Goal: Communication & Community: Share content

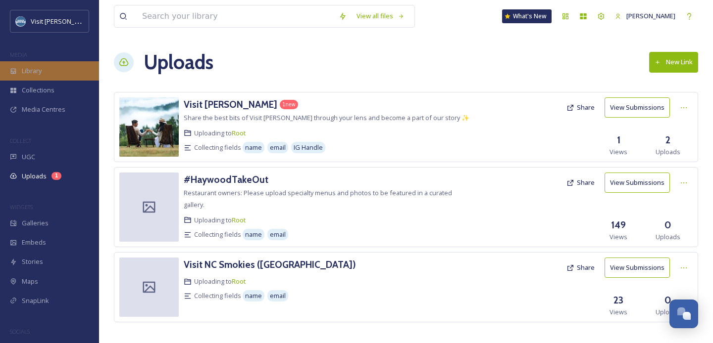
click at [59, 69] on div "Library" at bounding box center [49, 70] width 99 height 19
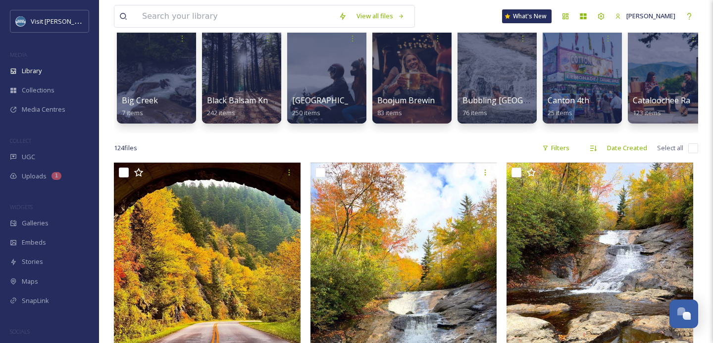
scroll to position [82, 0]
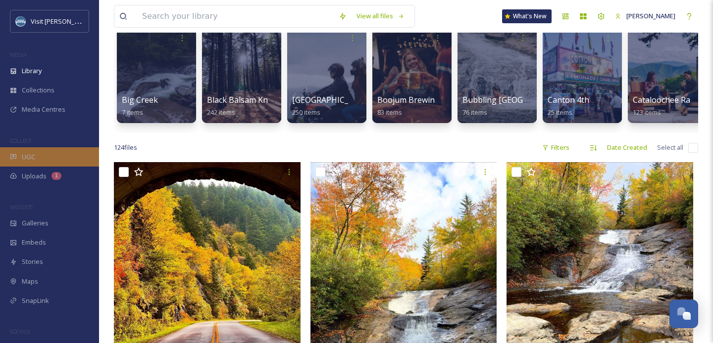
click at [28, 155] on span "UGC" at bounding box center [28, 156] width 13 height 9
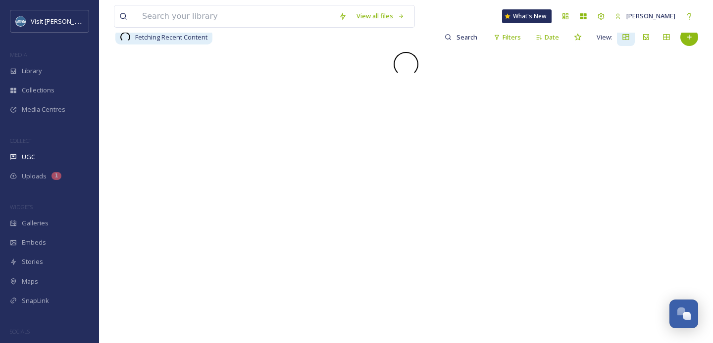
scroll to position [101, 0]
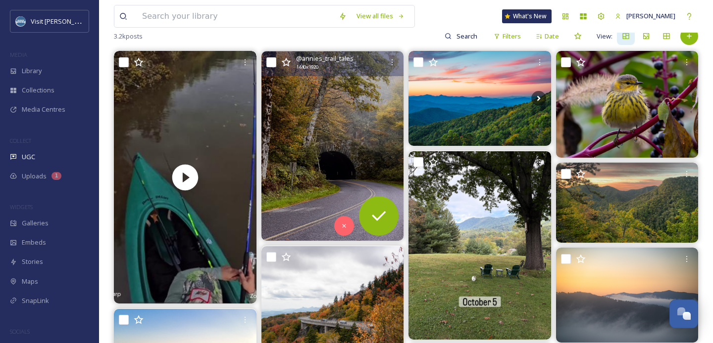
click at [331, 121] on img at bounding box center [332, 146] width 143 height 190
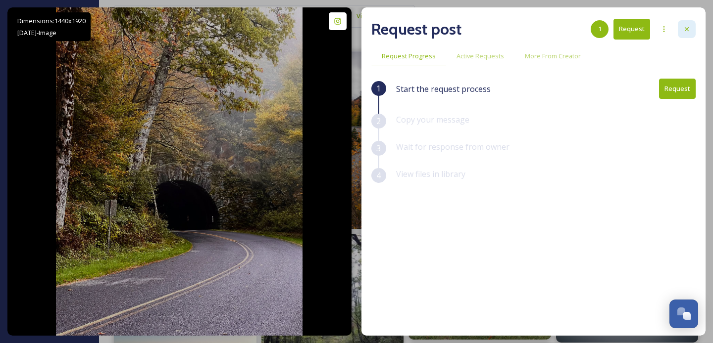
click at [689, 25] on icon at bounding box center [686, 29] width 8 height 8
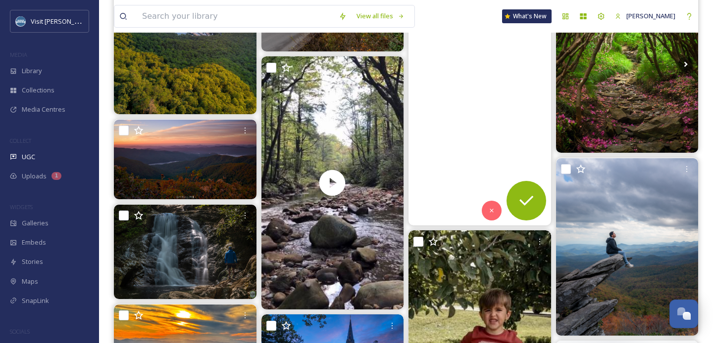
scroll to position [486, 0]
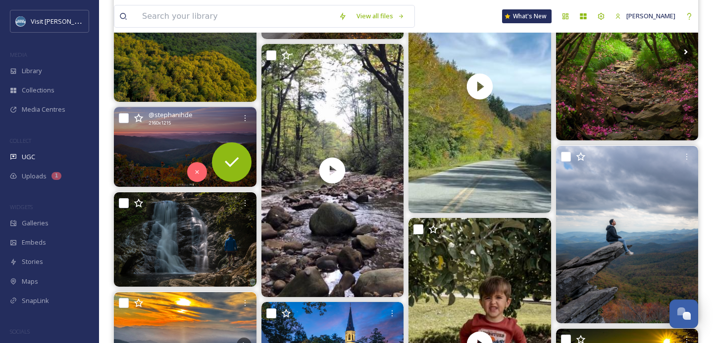
click at [171, 147] on img at bounding box center [185, 147] width 143 height 80
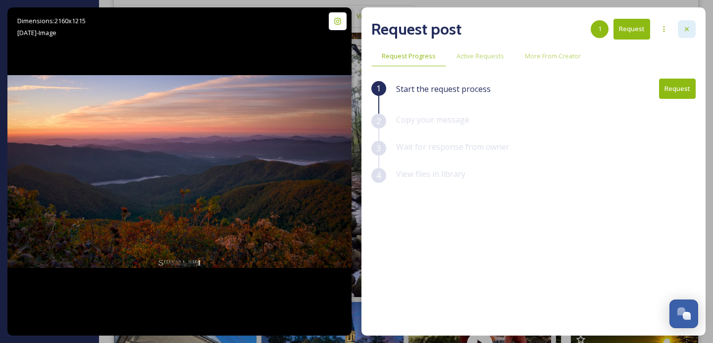
click at [693, 29] on div at bounding box center [686, 29] width 18 height 18
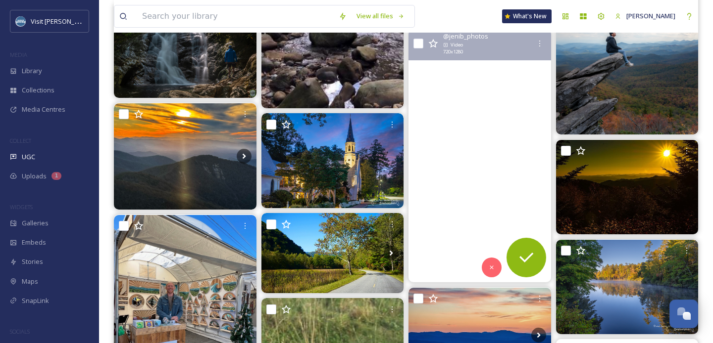
scroll to position [674, 0]
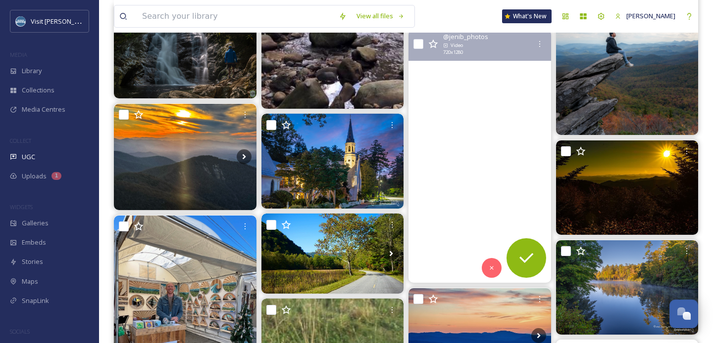
click at [498, 98] on video "Grateful to be back in the mountains with my boys, filling baskets and hearts. …" at bounding box center [479, 156] width 143 height 253
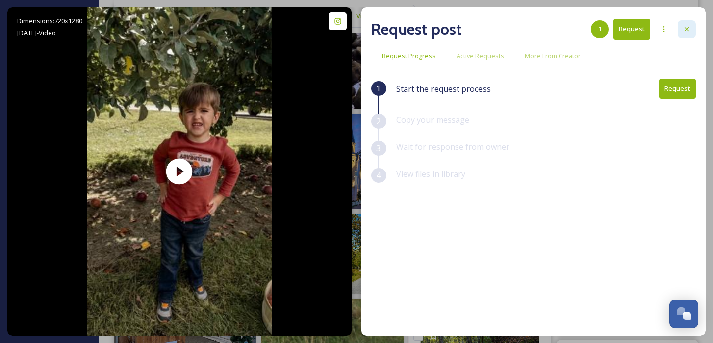
click at [682, 36] on div at bounding box center [686, 29] width 18 height 18
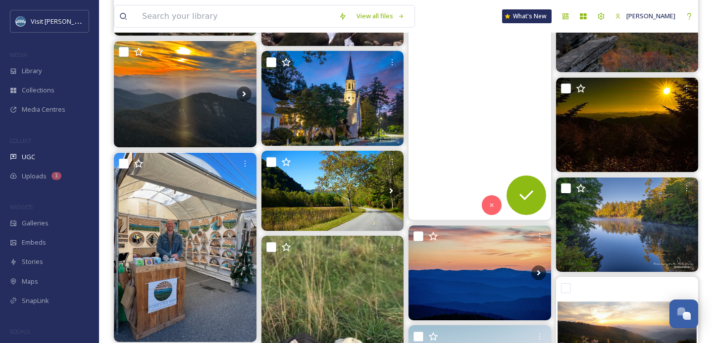
scroll to position [745, 0]
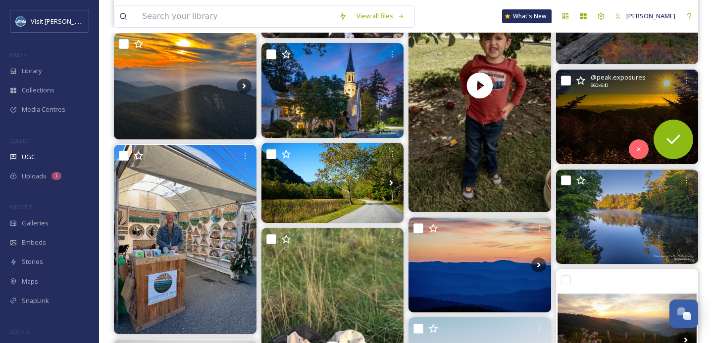
click at [629, 121] on img at bounding box center [627, 117] width 143 height 95
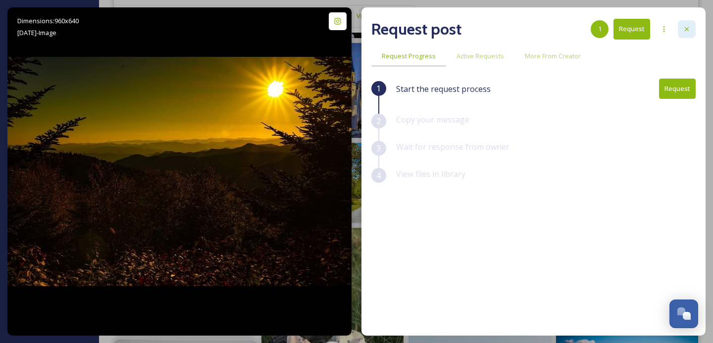
click at [688, 27] on icon at bounding box center [686, 29] width 4 height 4
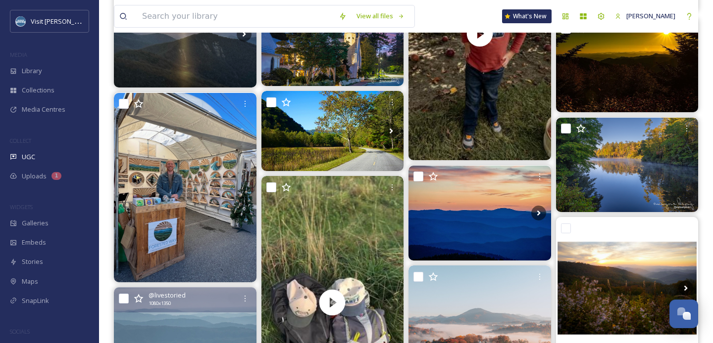
scroll to position [797, 0]
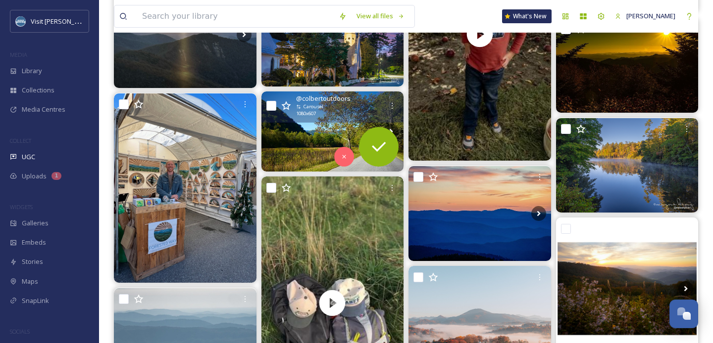
click at [322, 136] on img at bounding box center [332, 132] width 143 height 80
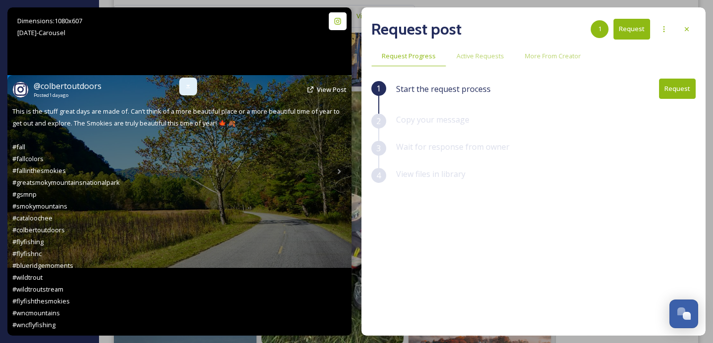
click at [189, 88] on icon at bounding box center [188, 87] width 8 height 8
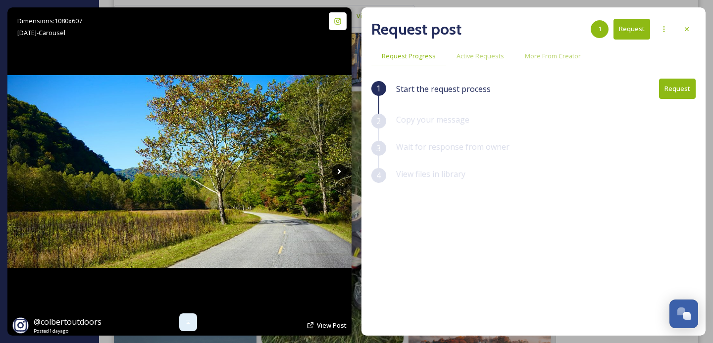
click at [337, 169] on icon at bounding box center [339, 171] width 15 height 15
click at [336, 172] on icon at bounding box center [339, 171] width 15 height 15
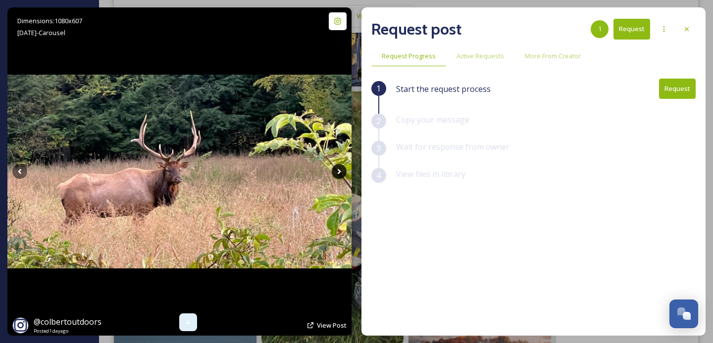
click at [336, 171] on icon at bounding box center [339, 171] width 15 height 15
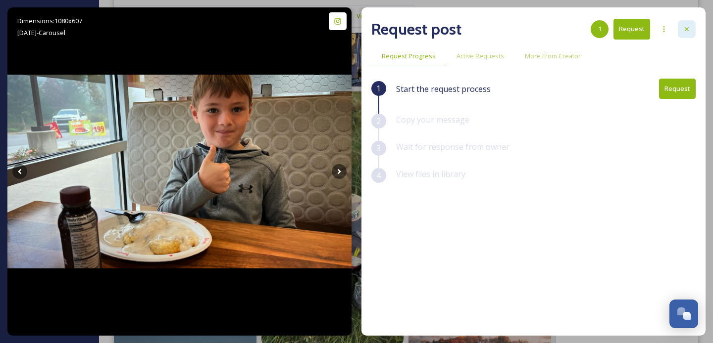
click at [684, 25] on icon at bounding box center [686, 29] width 8 height 8
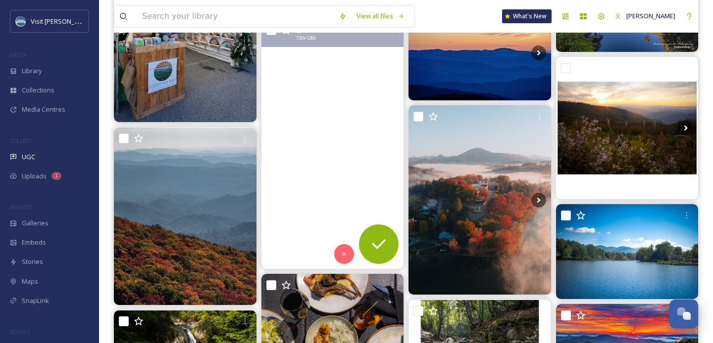
scroll to position [958, 0]
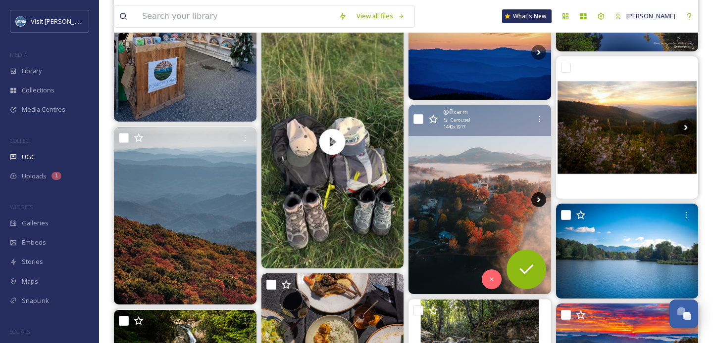
click at [535, 199] on icon at bounding box center [538, 199] width 15 height 15
click at [487, 220] on img at bounding box center [479, 200] width 143 height 190
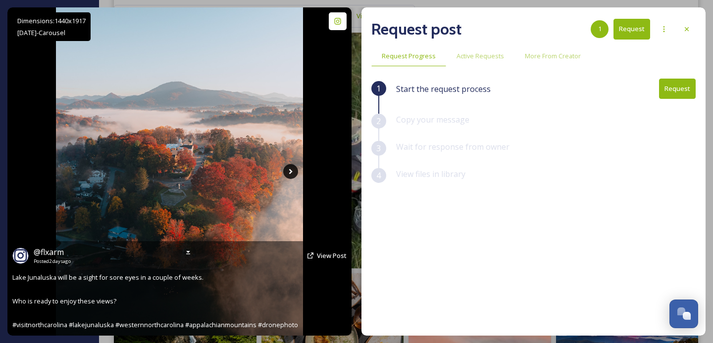
click at [289, 168] on icon at bounding box center [290, 171] width 15 height 15
click at [290, 171] on icon at bounding box center [289, 171] width 3 height 5
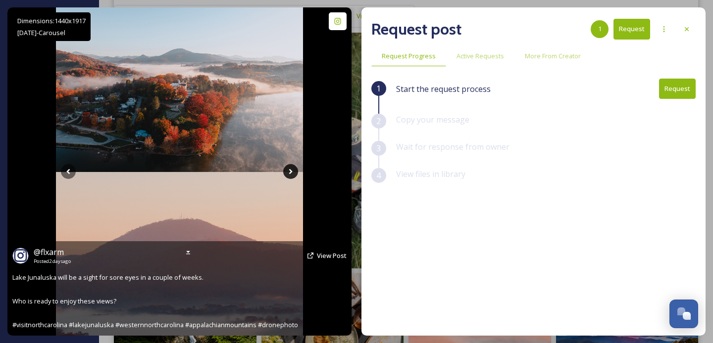
click at [290, 171] on icon at bounding box center [289, 171] width 3 height 5
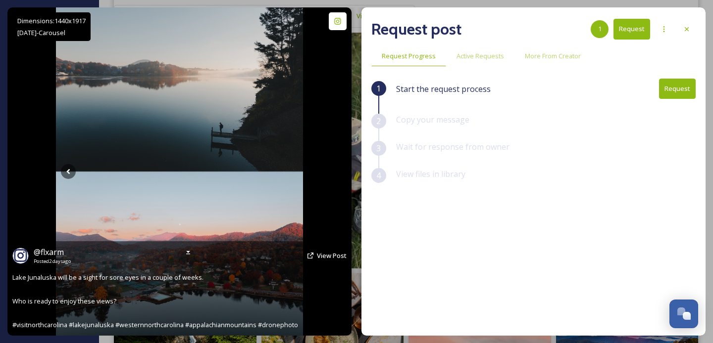
click at [290, 171] on icon at bounding box center [289, 171] width 3 height 5
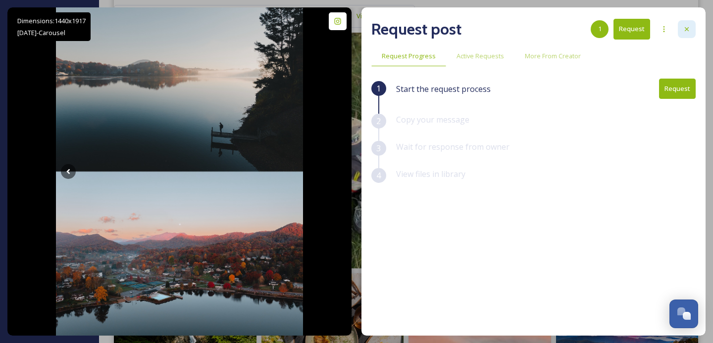
click at [685, 29] on icon at bounding box center [686, 29] width 8 height 8
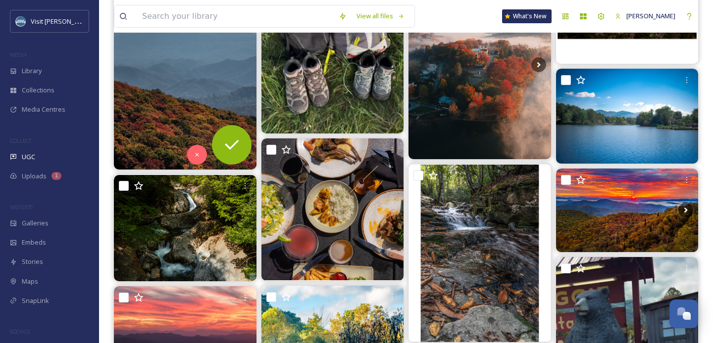
click at [229, 88] on img at bounding box center [185, 81] width 143 height 178
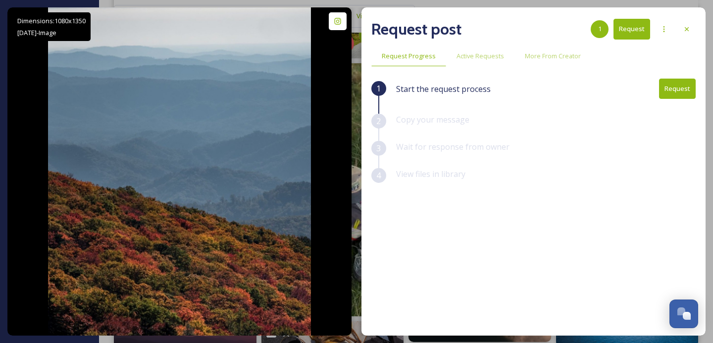
click at [674, 86] on button "Request" at bounding box center [677, 89] width 37 height 20
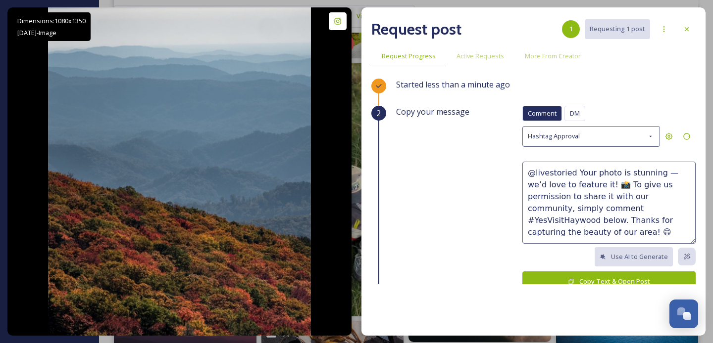
click at [600, 280] on button "Copy Text & Open Post" at bounding box center [608, 282] width 173 height 20
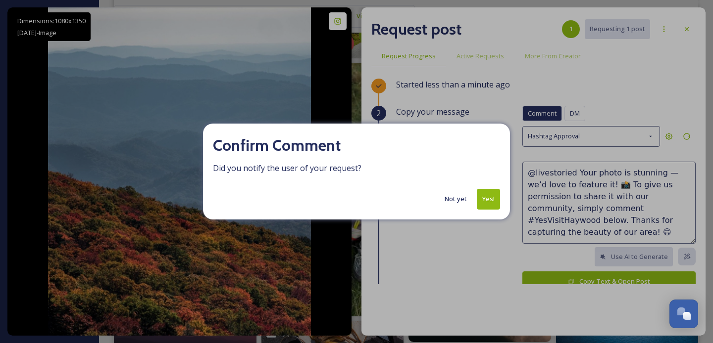
click at [462, 199] on button "Not yet" at bounding box center [455, 199] width 32 height 19
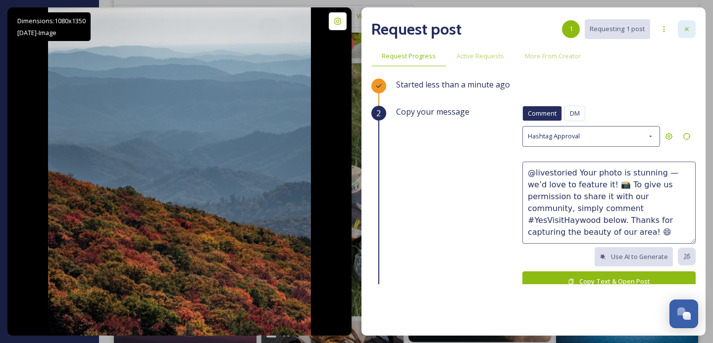
click at [680, 27] on div at bounding box center [686, 29] width 18 height 18
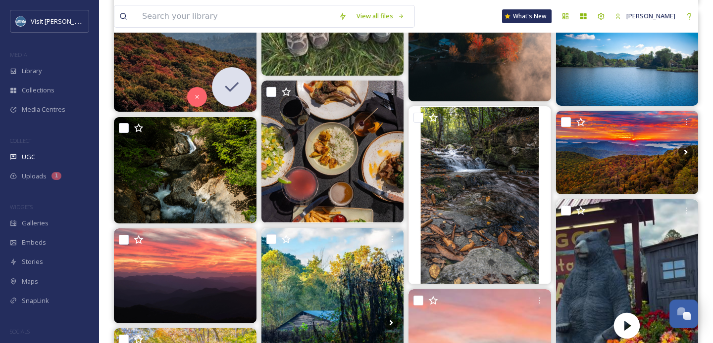
scroll to position [1152, 0]
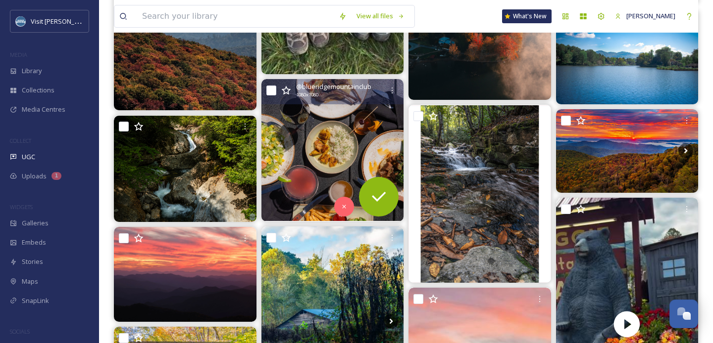
click at [333, 135] on img at bounding box center [332, 150] width 143 height 143
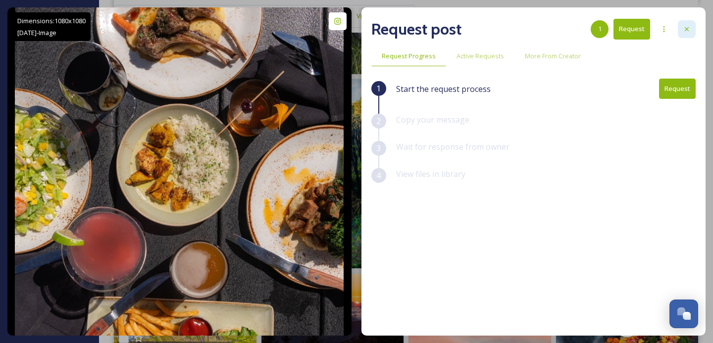
click at [693, 24] on div at bounding box center [686, 29] width 18 height 18
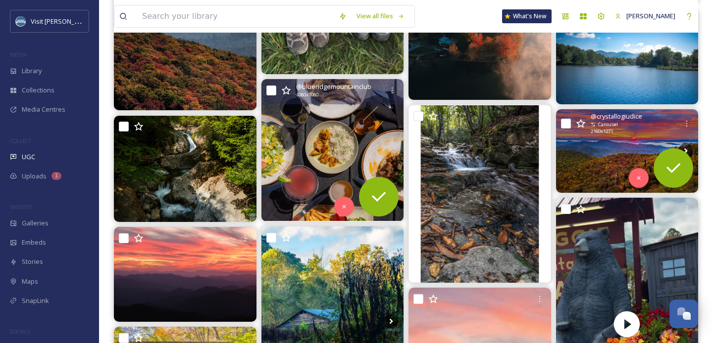
click at [610, 148] on img at bounding box center [627, 151] width 143 height 84
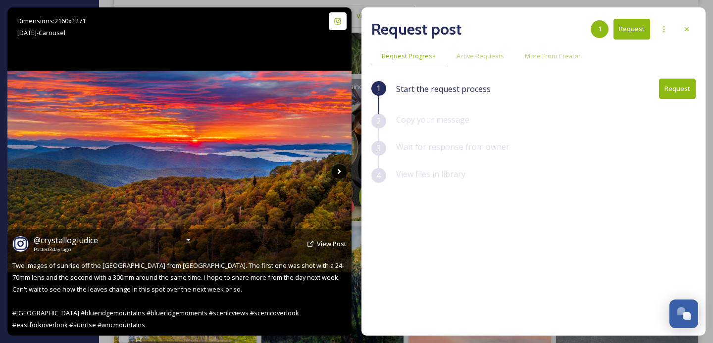
click at [335, 169] on icon at bounding box center [339, 171] width 15 height 15
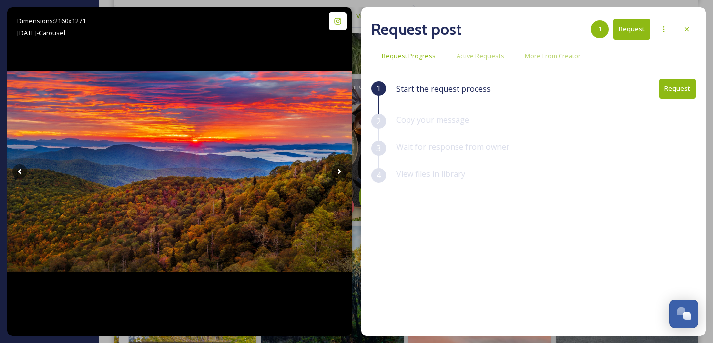
click at [677, 90] on button "Request" at bounding box center [677, 89] width 37 height 20
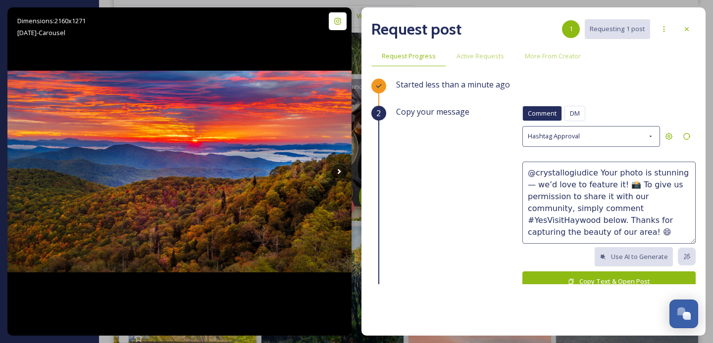
click at [574, 279] on icon at bounding box center [571, 282] width 6 height 6
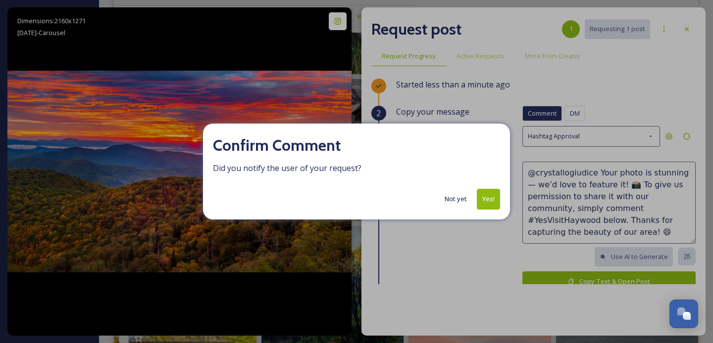
click at [485, 192] on button "Yes!" at bounding box center [488, 199] width 23 height 20
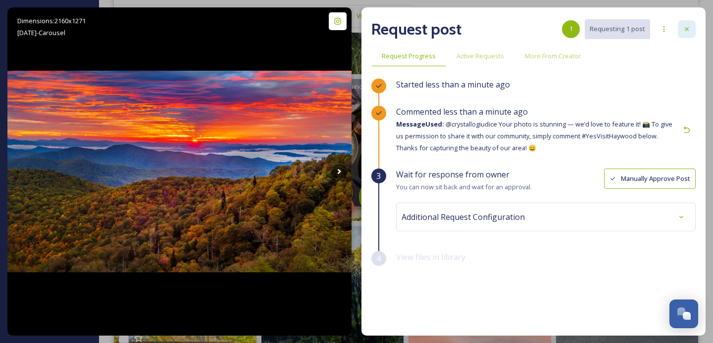
click at [684, 35] on div at bounding box center [686, 29] width 18 height 18
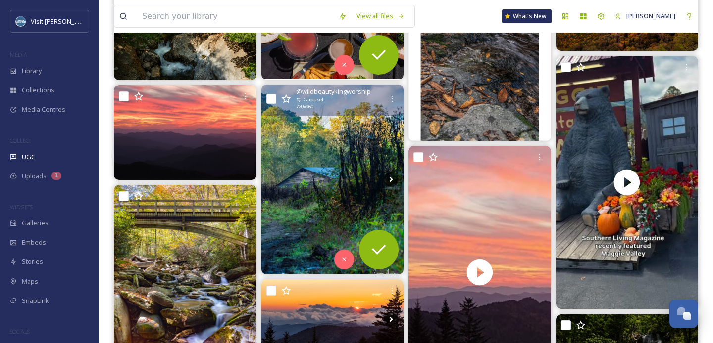
scroll to position [1306, 0]
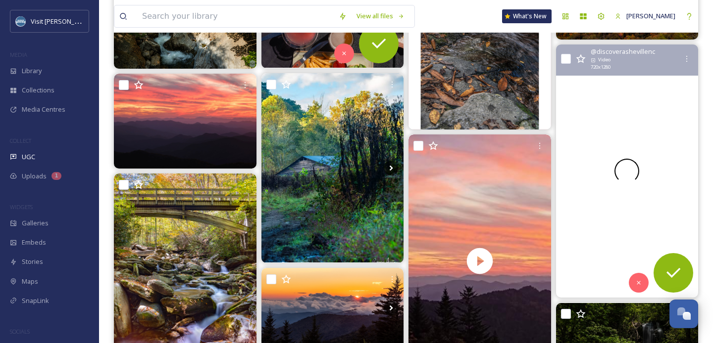
click at [606, 94] on div at bounding box center [626, 171] width 143 height 253
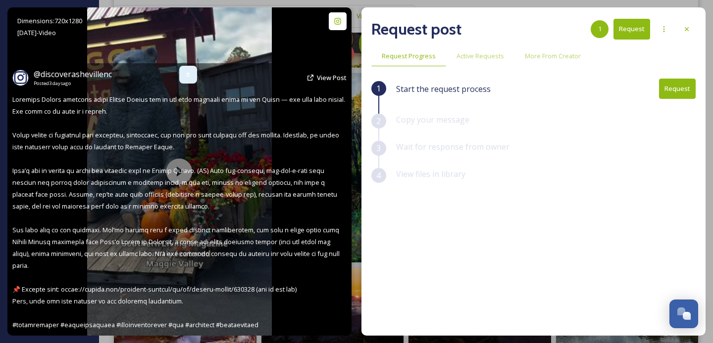
click at [186, 77] on icon at bounding box center [188, 75] width 8 height 8
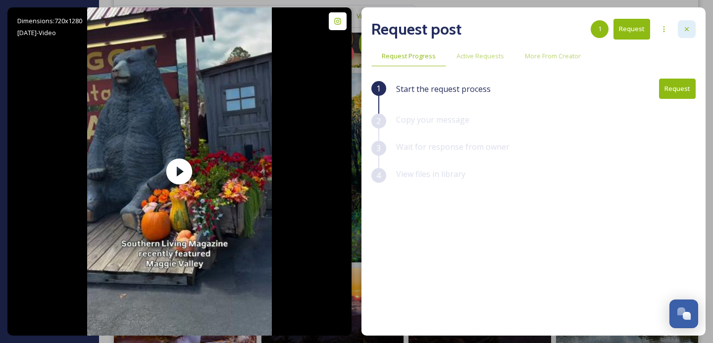
click at [689, 29] on icon at bounding box center [686, 29] width 8 height 8
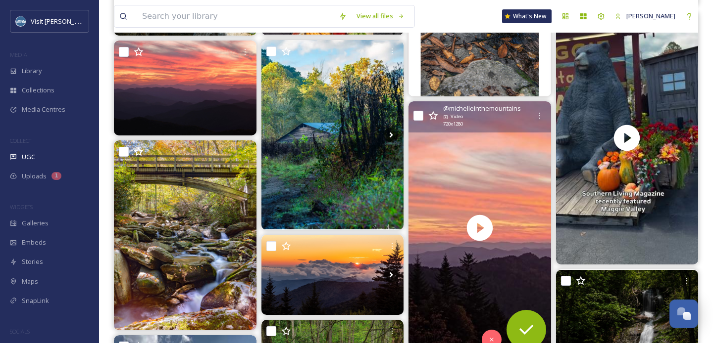
scroll to position [1346, 0]
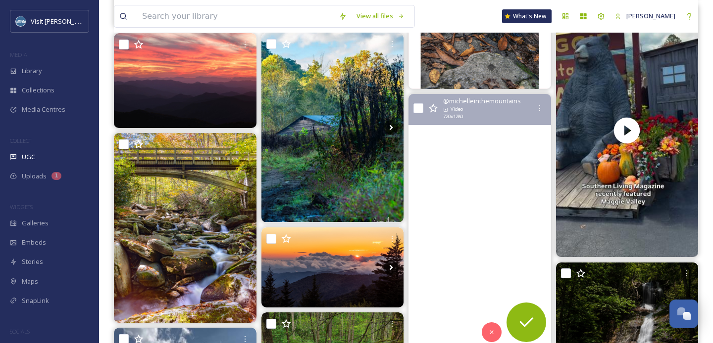
click at [481, 147] on video "Speechless after this sunset tonight.\a\a#blueridgemoments #sunset #nofilter #8…" at bounding box center [479, 220] width 143 height 253
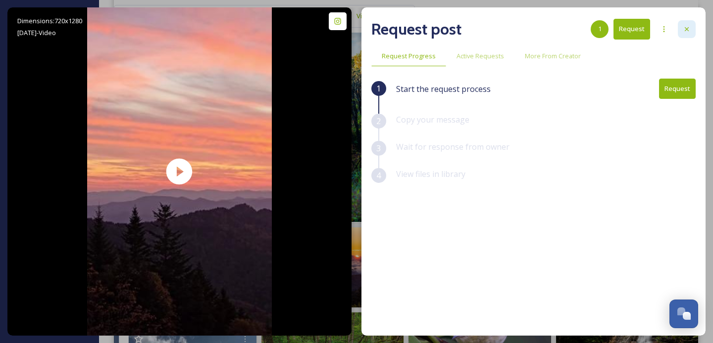
click at [692, 31] on div at bounding box center [686, 29] width 18 height 18
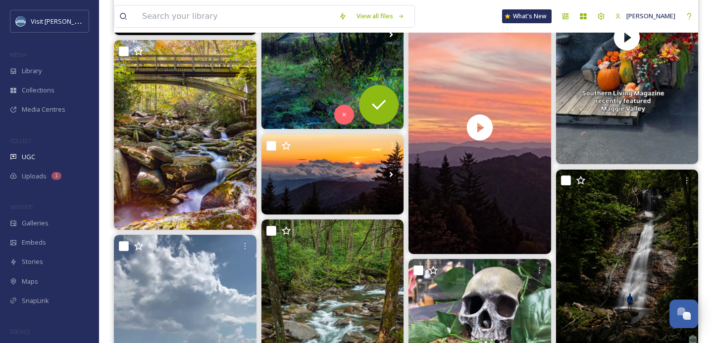
scroll to position [1442, 0]
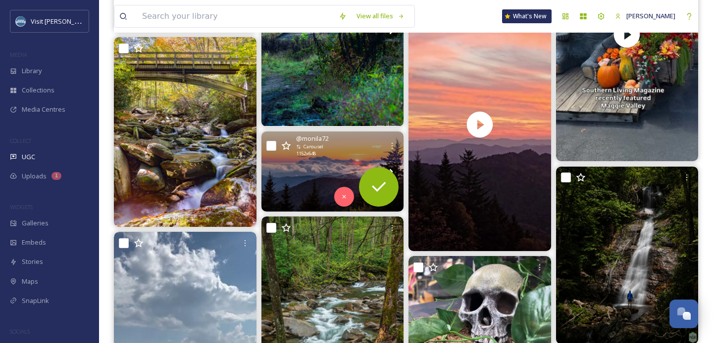
click at [316, 179] on img at bounding box center [332, 172] width 143 height 80
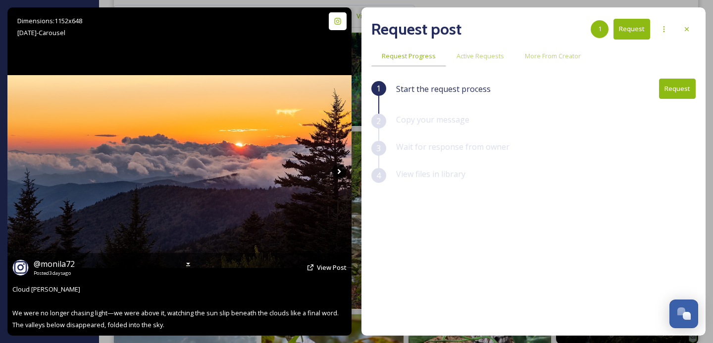
click at [335, 174] on icon at bounding box center [339, 171] width 15 height 15
click at [336, 173] on icon at bounding box center [339, 171] width 15 height 15
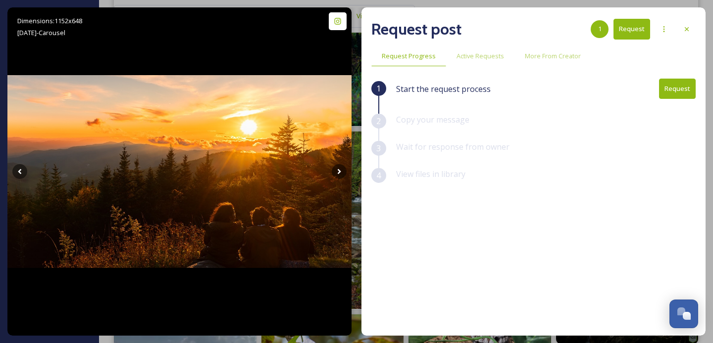
click at [670, 86] on button "Request" at bounding box center [677, 89] width 37 height 20
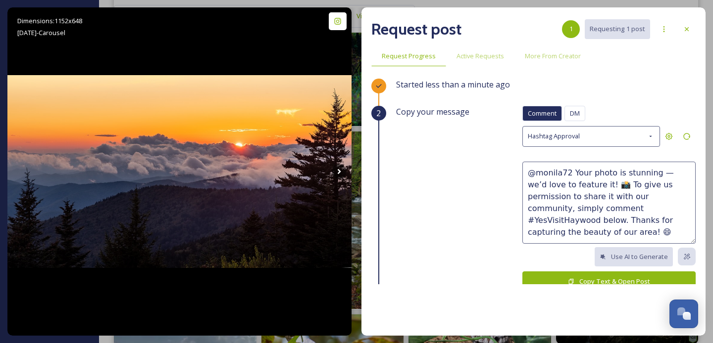
click at [607, 174] on textarea "@monila72 Your photo is stunning — we’d love to feature it! 📸 To give us permis…" at bounding box center [608, 203] width 173 height 82
click at [620, 174] on textarea "@monila72 Your photos is stunning — we’d love to feature it! 📸 To give us permi…" at bounding box center [608, 203] width 173 height 82
click at [669, 199] on textarea "@monila72 Your photos are stunning — we’d love to feature it! 📸 To give us perm…" at bounding box center [608, 203] width 173 height 82
click at [584, 184] on textarea "@monila72 Your photos are stunning — we’d love to feature it! 📸 To give us perm…" at bounding box center [608, 203] width 173 height 82
click at [602, 196] on textarea "@monila72 Your photos are stunning — we’d love to feature them! 📸 To give us pe…" at bounding box center [608, 203] width 173 height 82
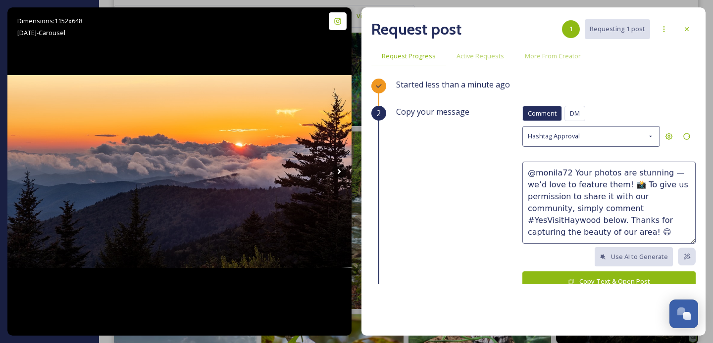
click at [605, 197] on textarea "@monila72 Your photos are stunning — we’d love to feature them! 📸 To give us pe…" at bounding box center [608, 203] width 173 height 82
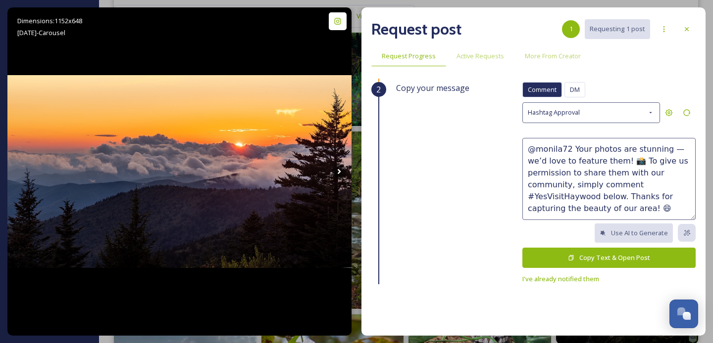
scroll to position [30, 0]
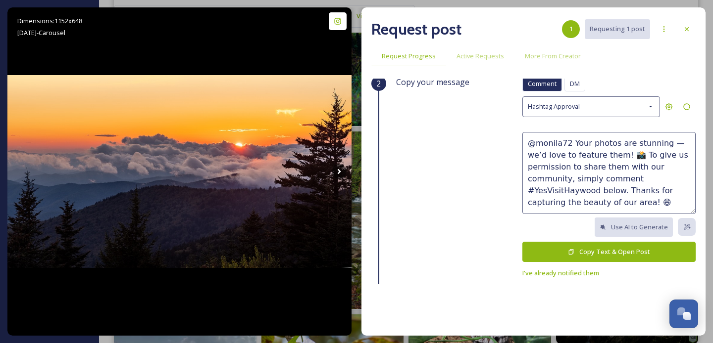
type textarea "@monila72 Your photos are stunning — we’d love to feature them! 📸 To give us pe…"
click at [609, 254] on button "Copy Text & Open Post" at bounding box center [608, 252] width 173 height 20
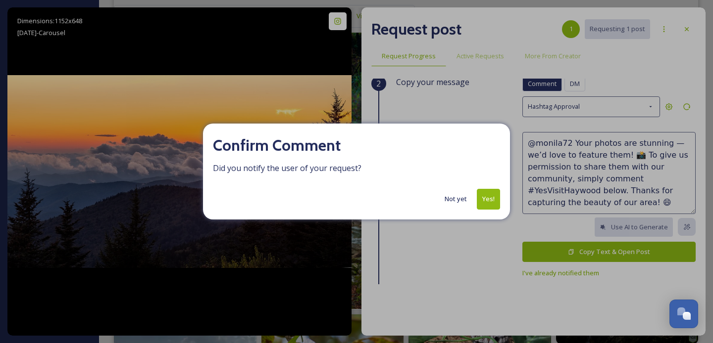
click at [483, 199] on button "Yes!" at bounding box center [488, 199] width 23 height 20
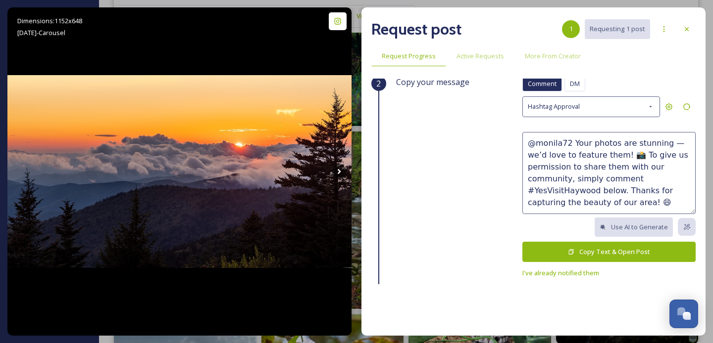
scroll to position [0, 0]
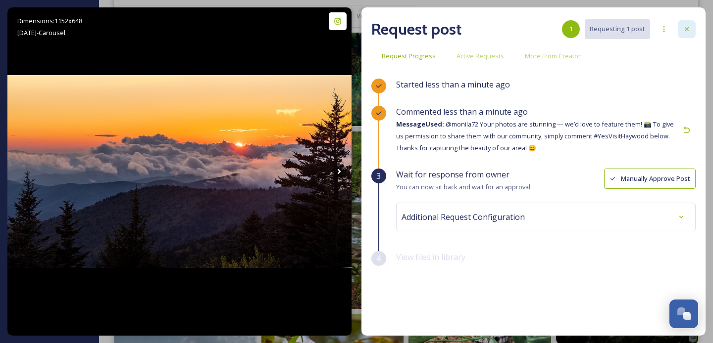
click at [688, 28] on icon at bounding box center [686, 29] width 8 height 8
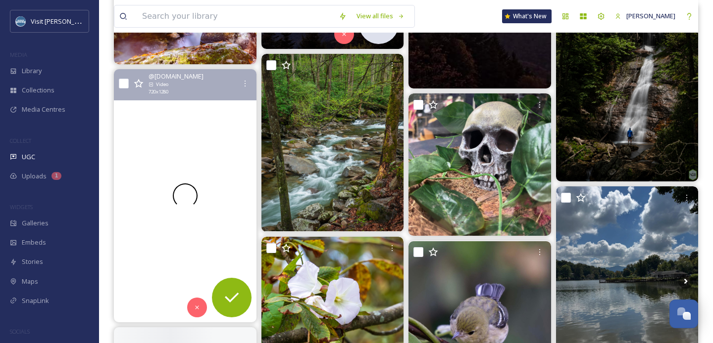
scroll to position [1614, 0]
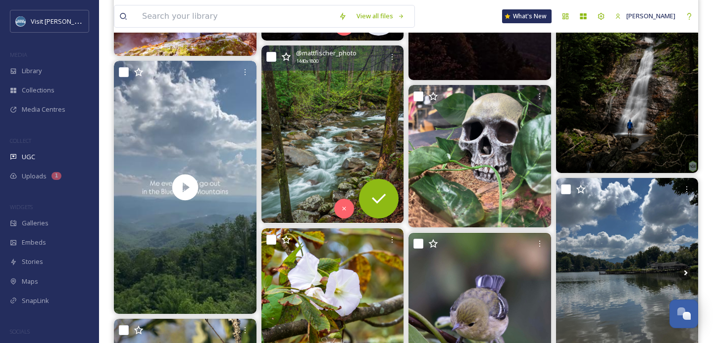
click at [331, 120] on img at bounding box center [332, 135] width 143 height 178
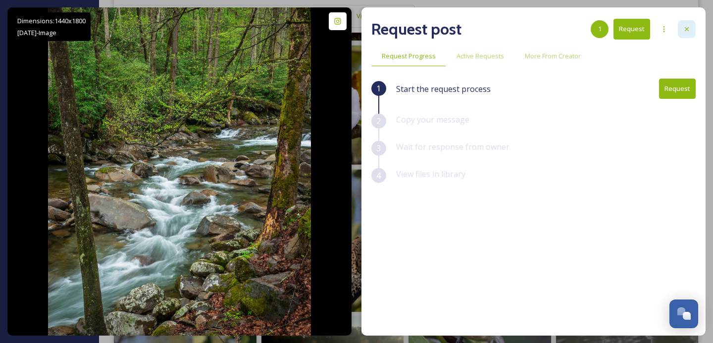
click at [684, 28] on icon at bounding box center [686, 29] width 8 height 8
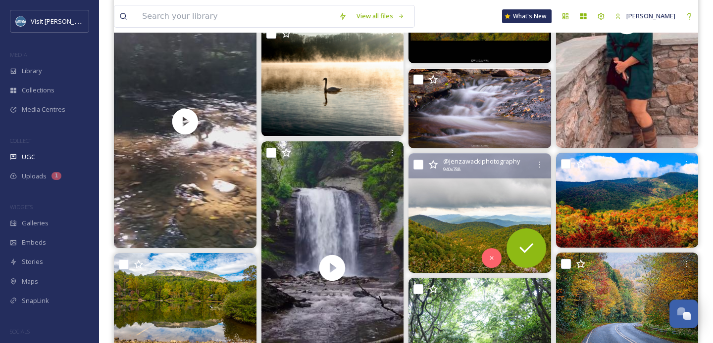
scroll to position [2118, 0]
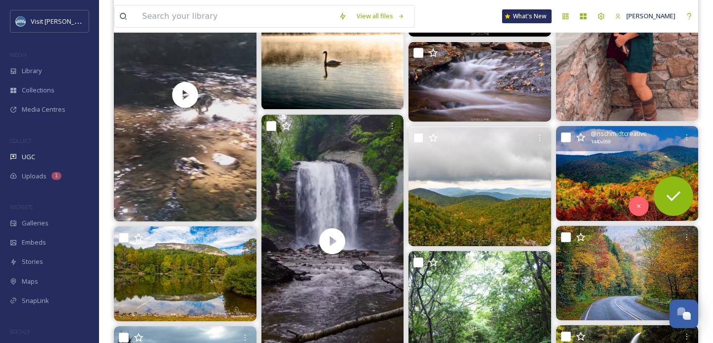
click at [624, 173] on img at bounding box center [627, 173] width 143 height 95
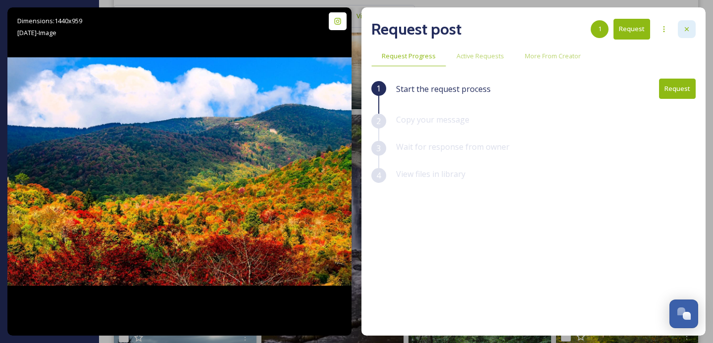
click at [687, 34] on div at bounding box center [686, 29] width 18 height 18
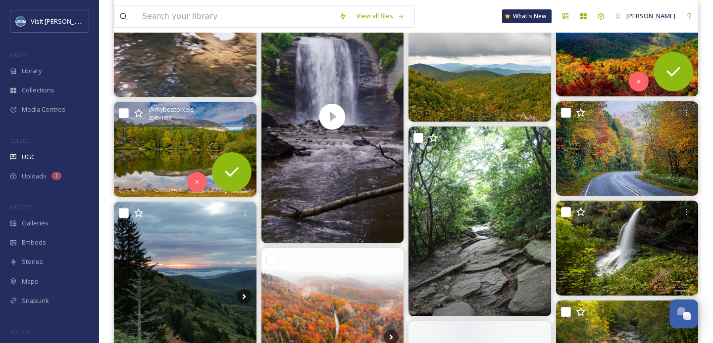
scroll to position [2244, 0]
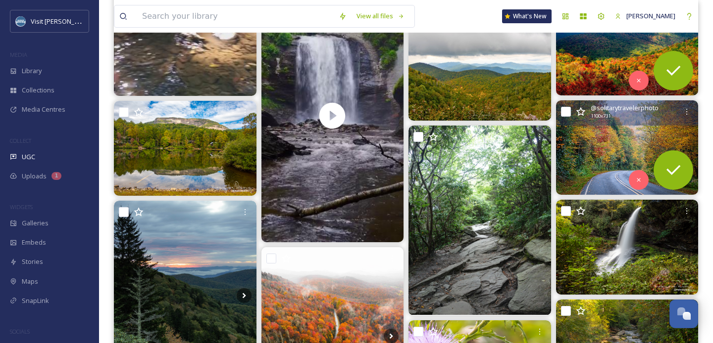
click at [609, 134] on img at bounding box center [627, 147] width 143 height 95
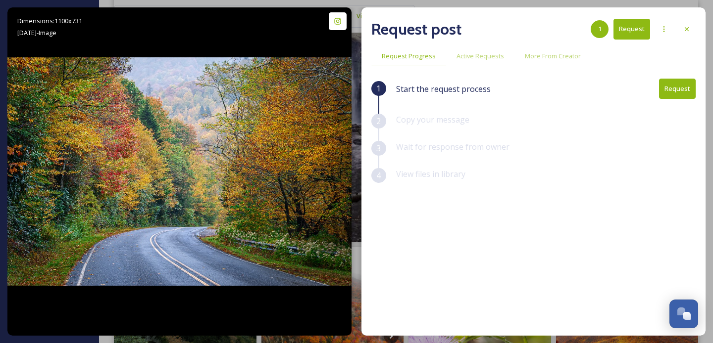
click at [664, 91] on button "Request" at bounding box center [677, 89] width 37 height 20
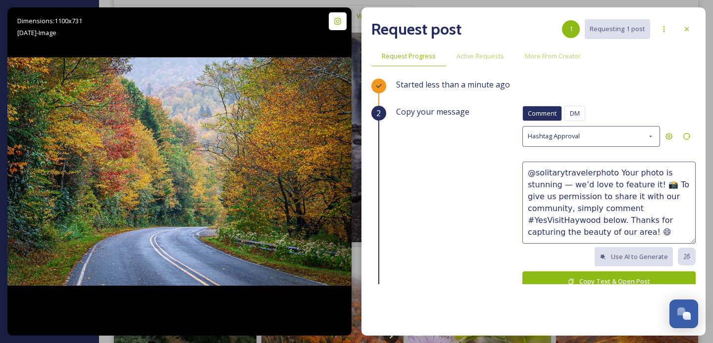
click at [567, 277] on button "Copy Text & Open Post" at bounding box center [608, 282] width 173 height 20
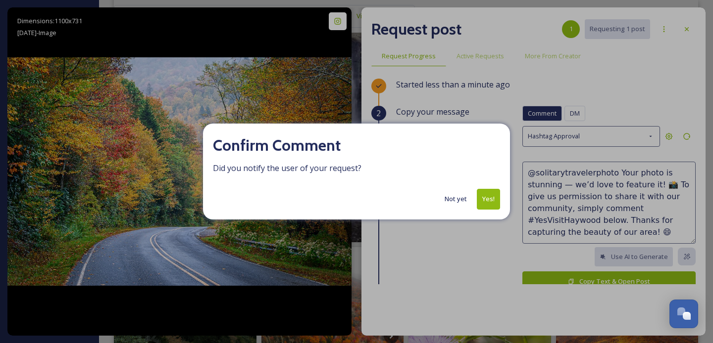
click at [485, 194] on button "Yes!" at bounding box center [488, 199] width 23 height 20
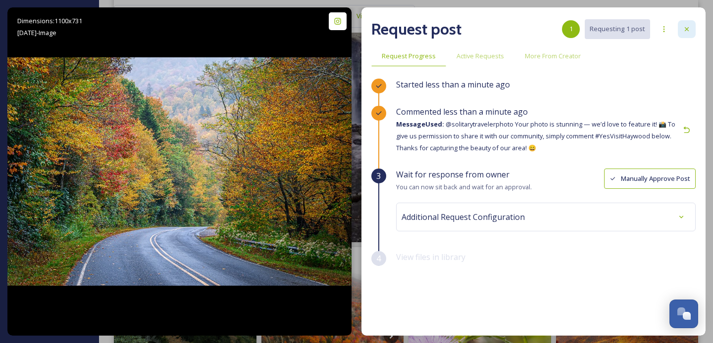
click at [686, 27] on icon at bounding box center [686, 29] width 8 height 8
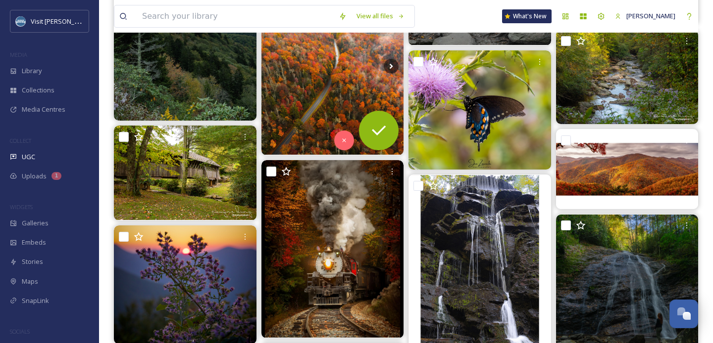
scroll to position [2515, 0]
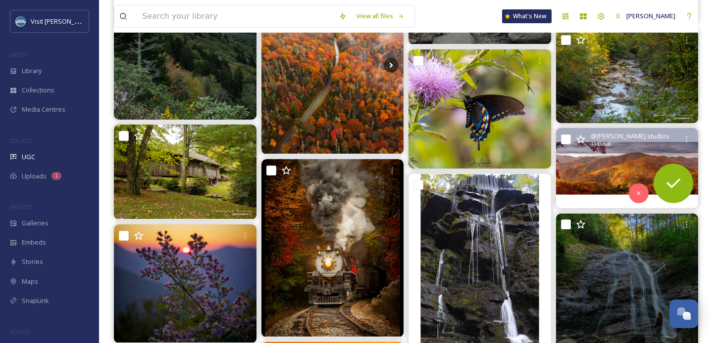
click at [622, 173] on img at bounding box center [627, 169] width 143 height 80
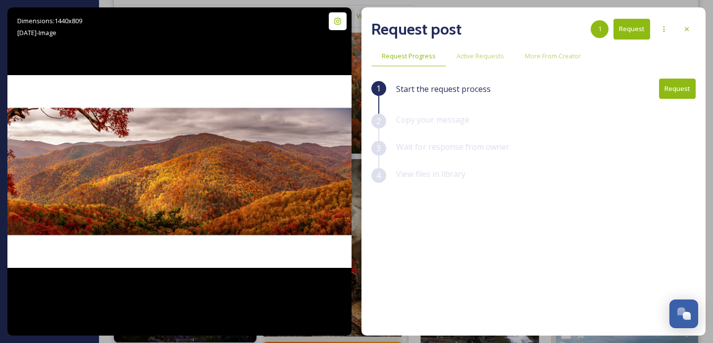
click at [678, 39] on div "Request post 1 Request" at bounding box center [533, 29] width 324 height 24
click at [684, 34] on div at bounding box center [686, 29] width 18 height 18
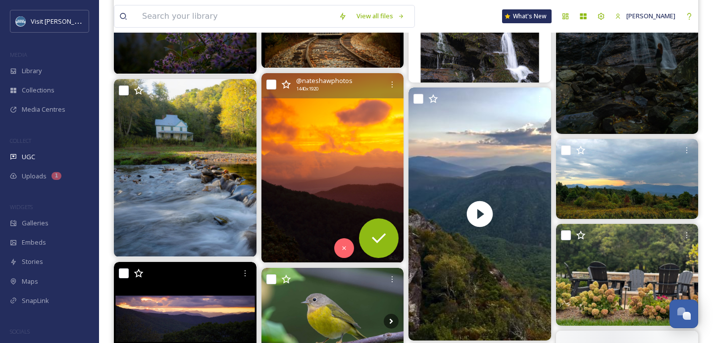
scroll to position [2814, 0]
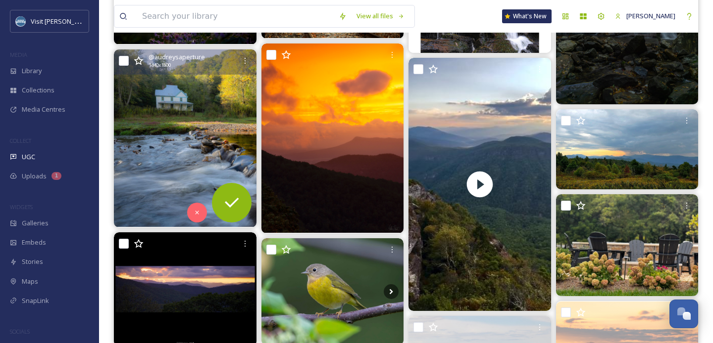
click at [183, 132] on img at bounding box center [185, 138] width 143 height 178
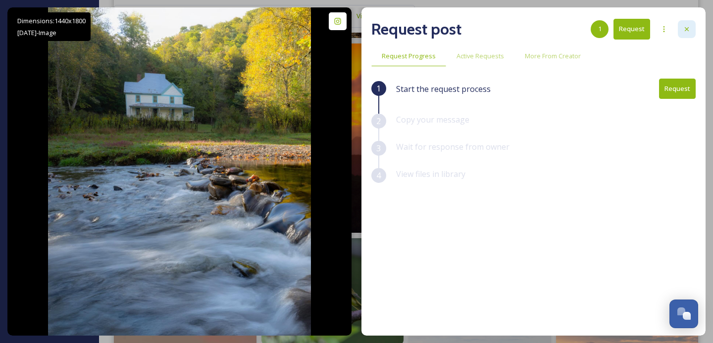
click at [687, 32] on icon at bounding box center [686, 29] width 8 height 8
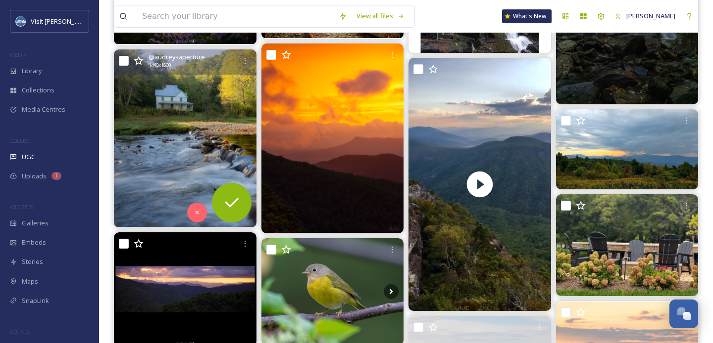
click at [188, 118] on img at bounding box center [185, 138] width 143 height 178
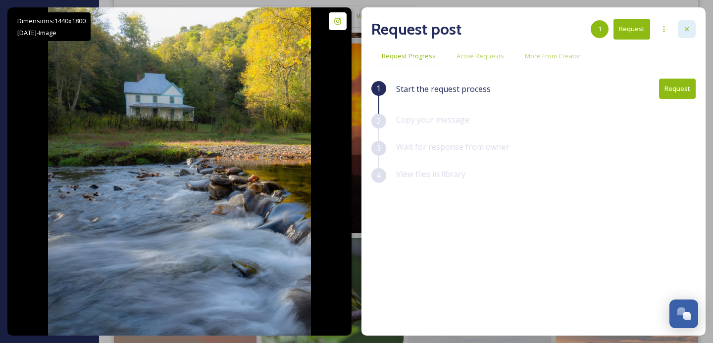
click at [691, 28] on div at bounding box center [686, 29] width 18 height 18
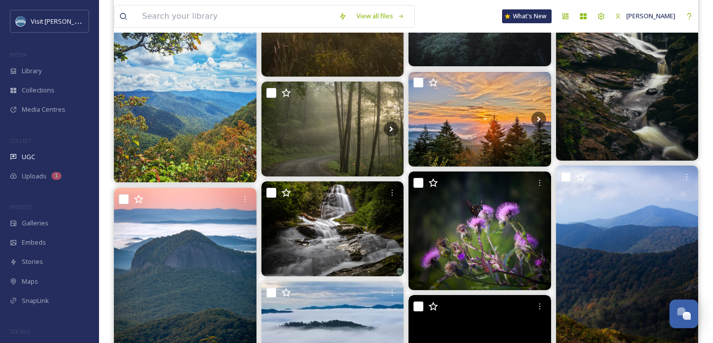
scroll to position [4128, 0]
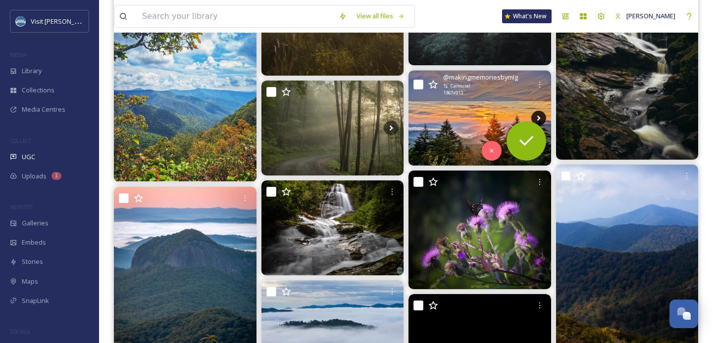
click at [542, 114] on icon at bounding box center [538, 118] width 15 height 15
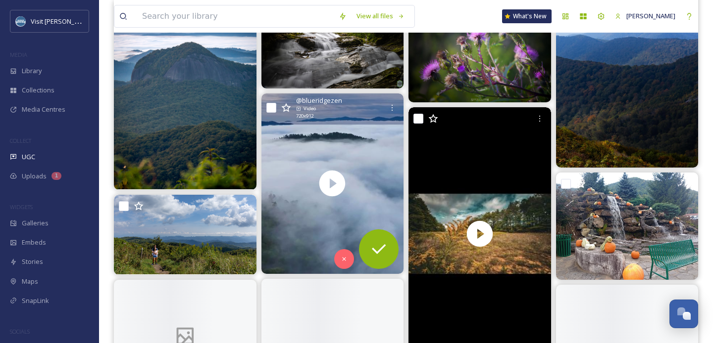
scroll to position [4316, 0]
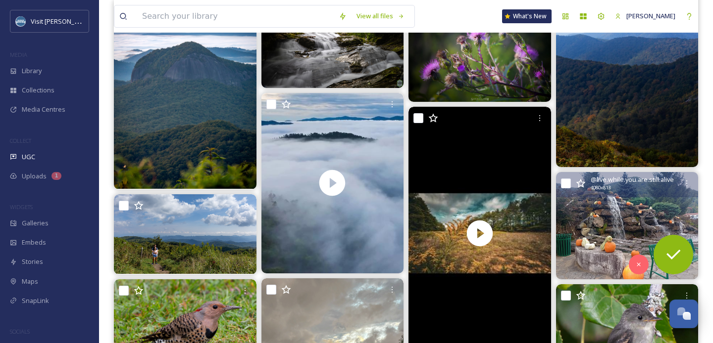
click at [584, 198] on img at bounding box center [627, 225] width 143 height 107
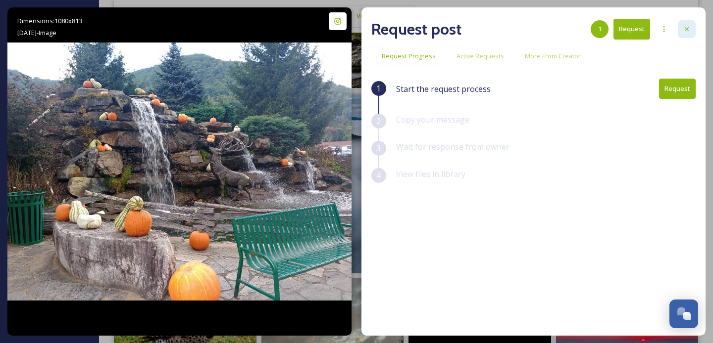
click at [688, 30] on icon at bounding box center [686, 29] width 8 height 8
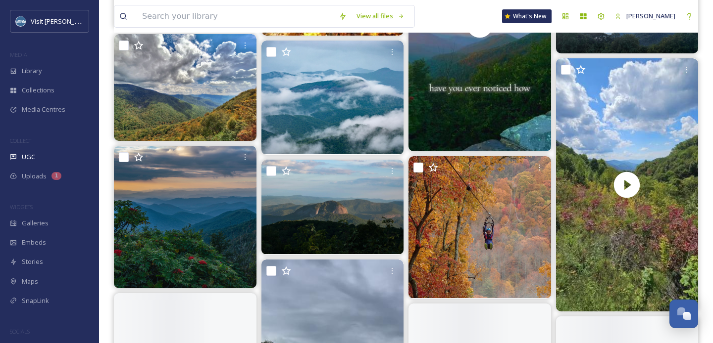
scroll to position [6283, 0]
